Goal: Entertainment & Leisure: Consume media (video, audio)

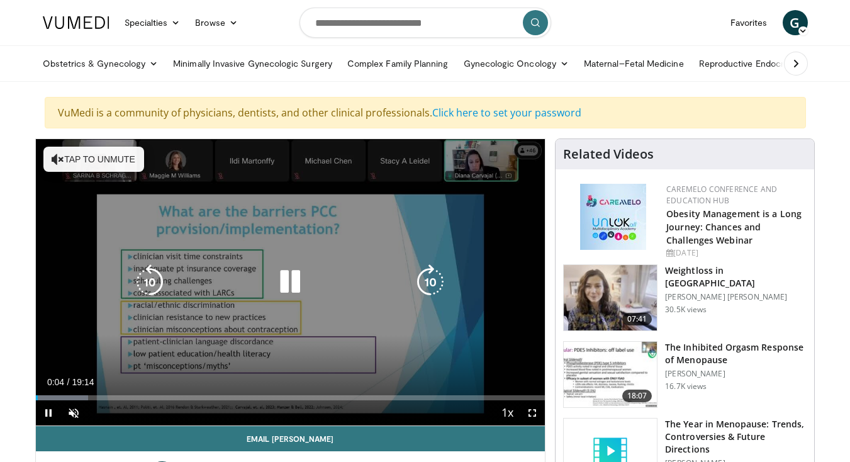
click at [51, 415] on span "Video Player" at bounding box center [48, 412] width 25 height 25
click at [87, 164] on button "Tap to unmute" at bounding box center [93, 159] width 101 height 25
click at [284, 279] on icon "Video Player" at bounding box center [289, 281] width 35 height 35
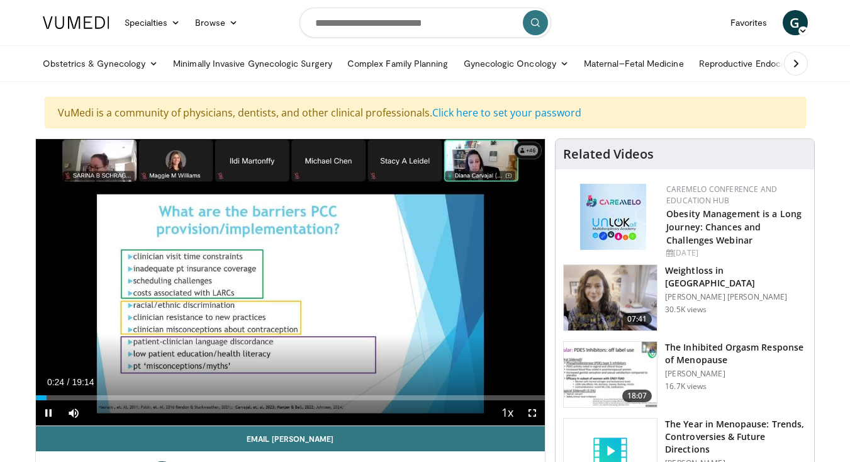
click at [533, 414] on span "Video Player" at bounding box center [532, 412] width 25 height 25
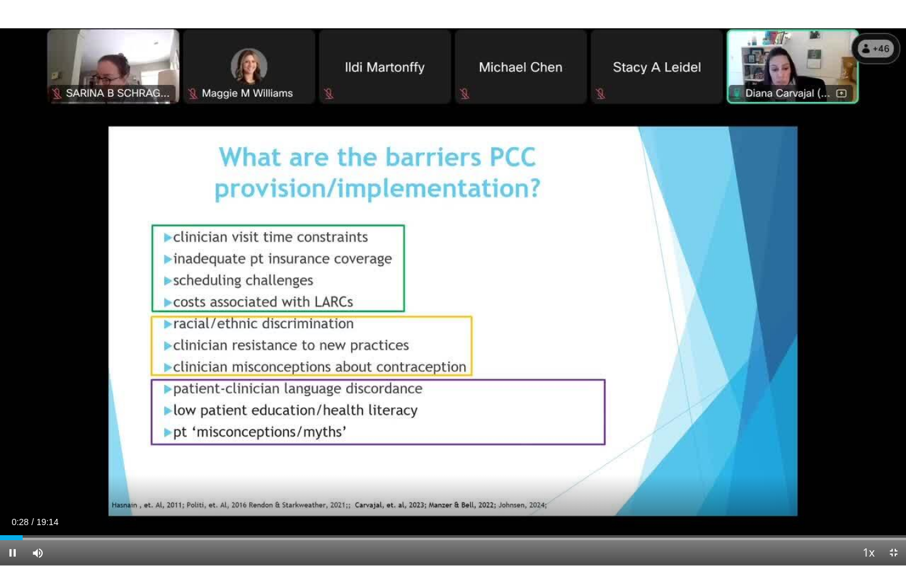
click at [16, 461] on span "Video Player" at bounding box center [12, 553] width 25 height 25
click at [850, 461] on span "Video Player" at bounding box center [893, 553] width 25 height 25
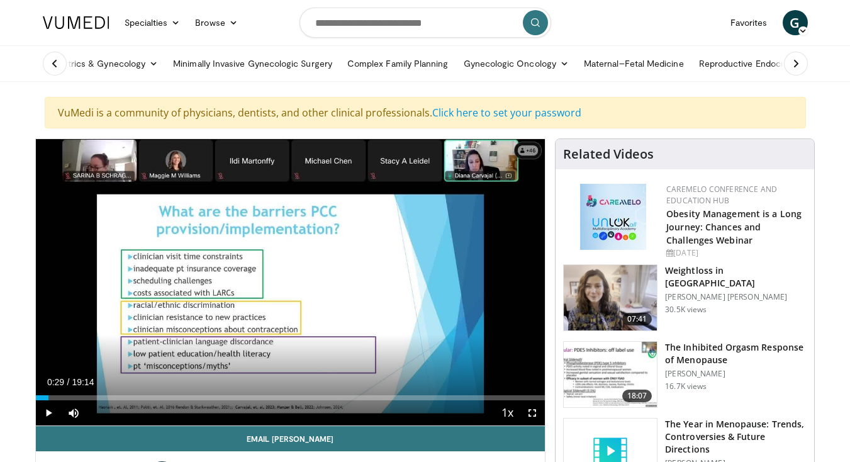
click at [47, 413] on span "Video Player" at bounding box center [48, 412] width 25 height 25
click at [530, 414] on span "Video Player" at bounding box center [532, 412] width 25 height 25
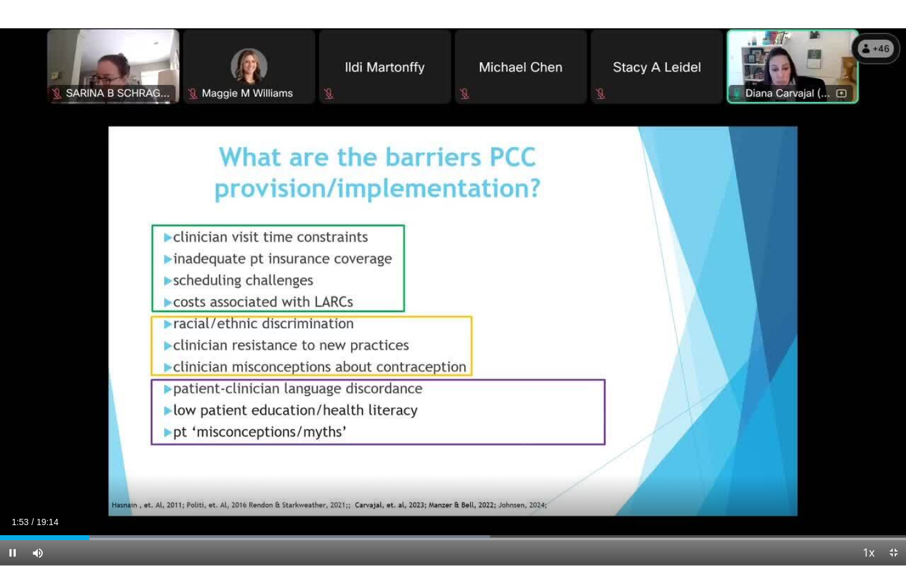
click at [850, 461] on span "Video Player" at bounding box center [893, 553] width 25 height 25
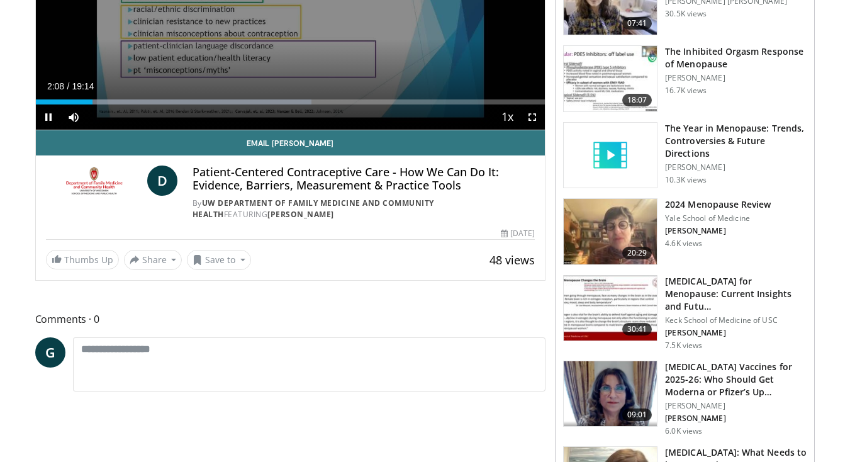
scroll to position [300, 0]
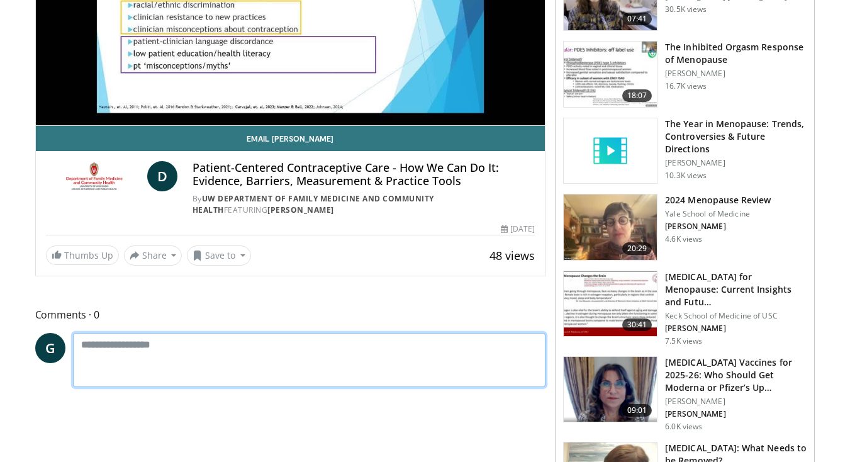
click at [100, 349] on textarea at bounding box center [309, 360] width 473 height 54
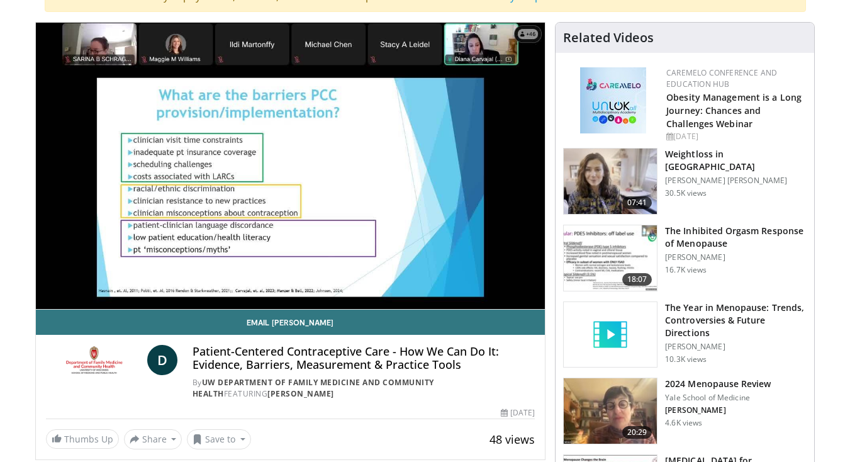
scroll to position [113, 0]
